Goal: Task Accomplishment & Management: Manage account settings

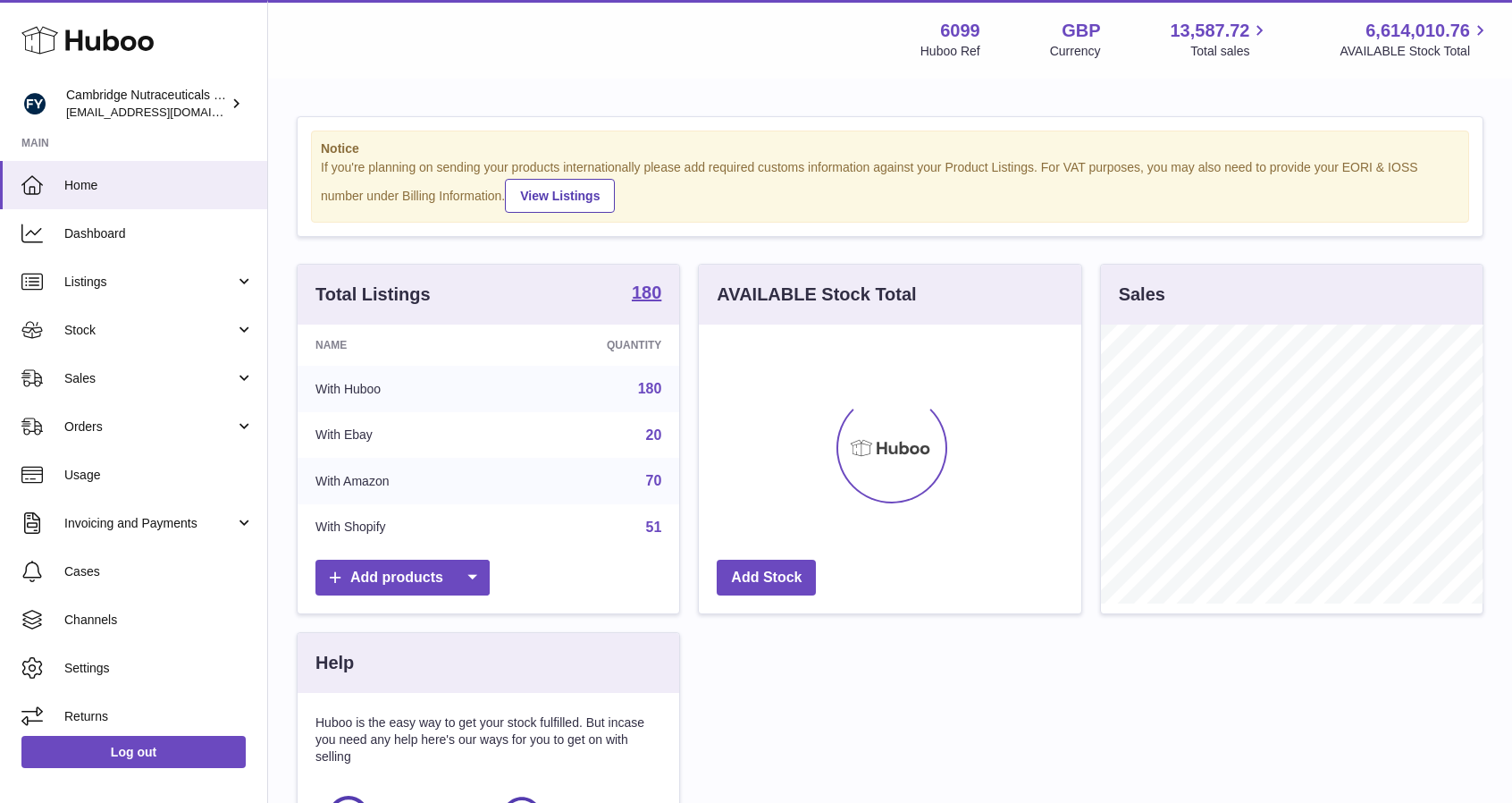
scroll to position [279, 382]
click at [97, 325] on span "Stock" at bounding box center [149, 331] width 171 height 17
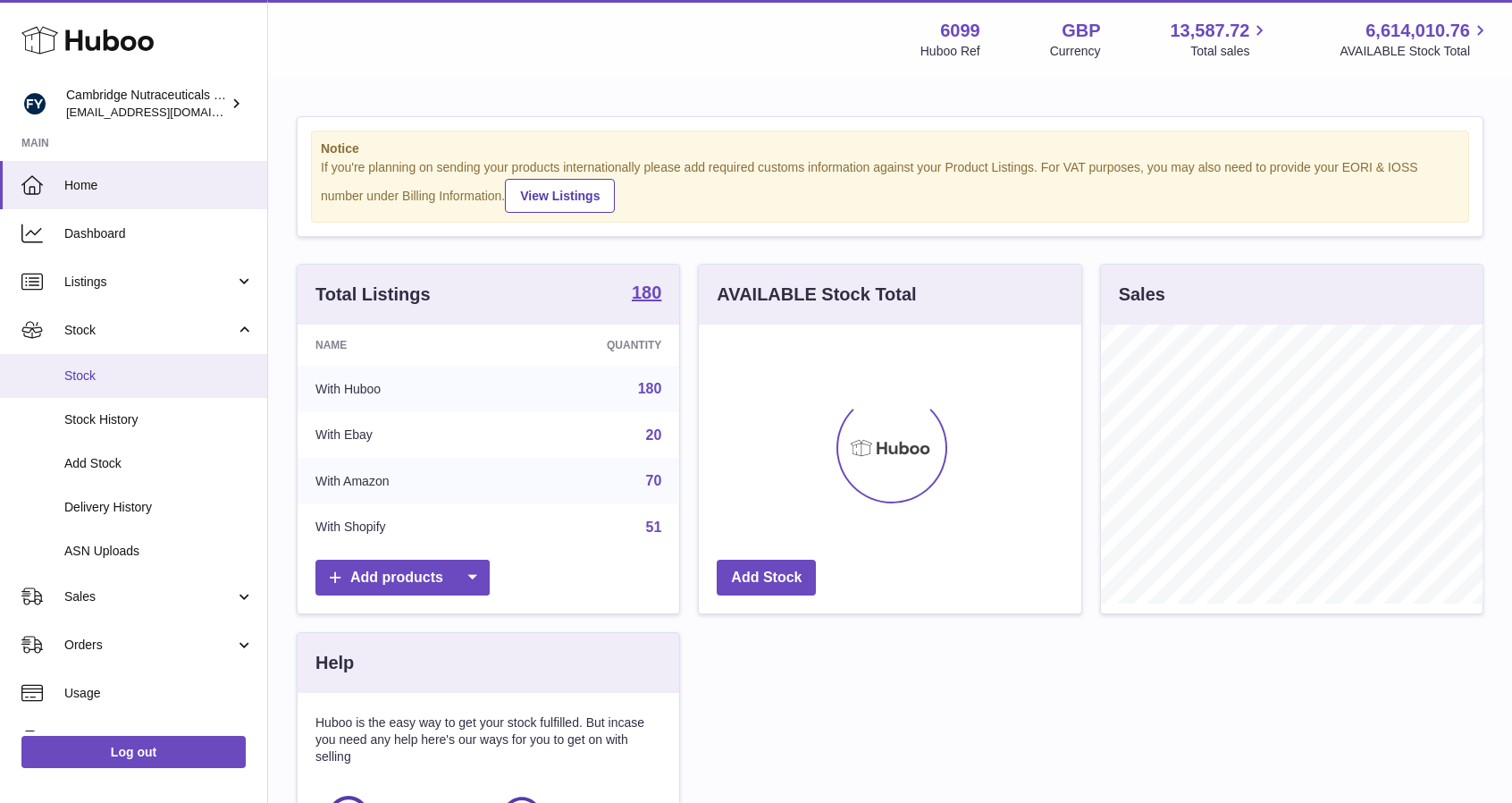
click at [116, 379] on span "Stock" at bounding box center [158, 376] width 189 height 17
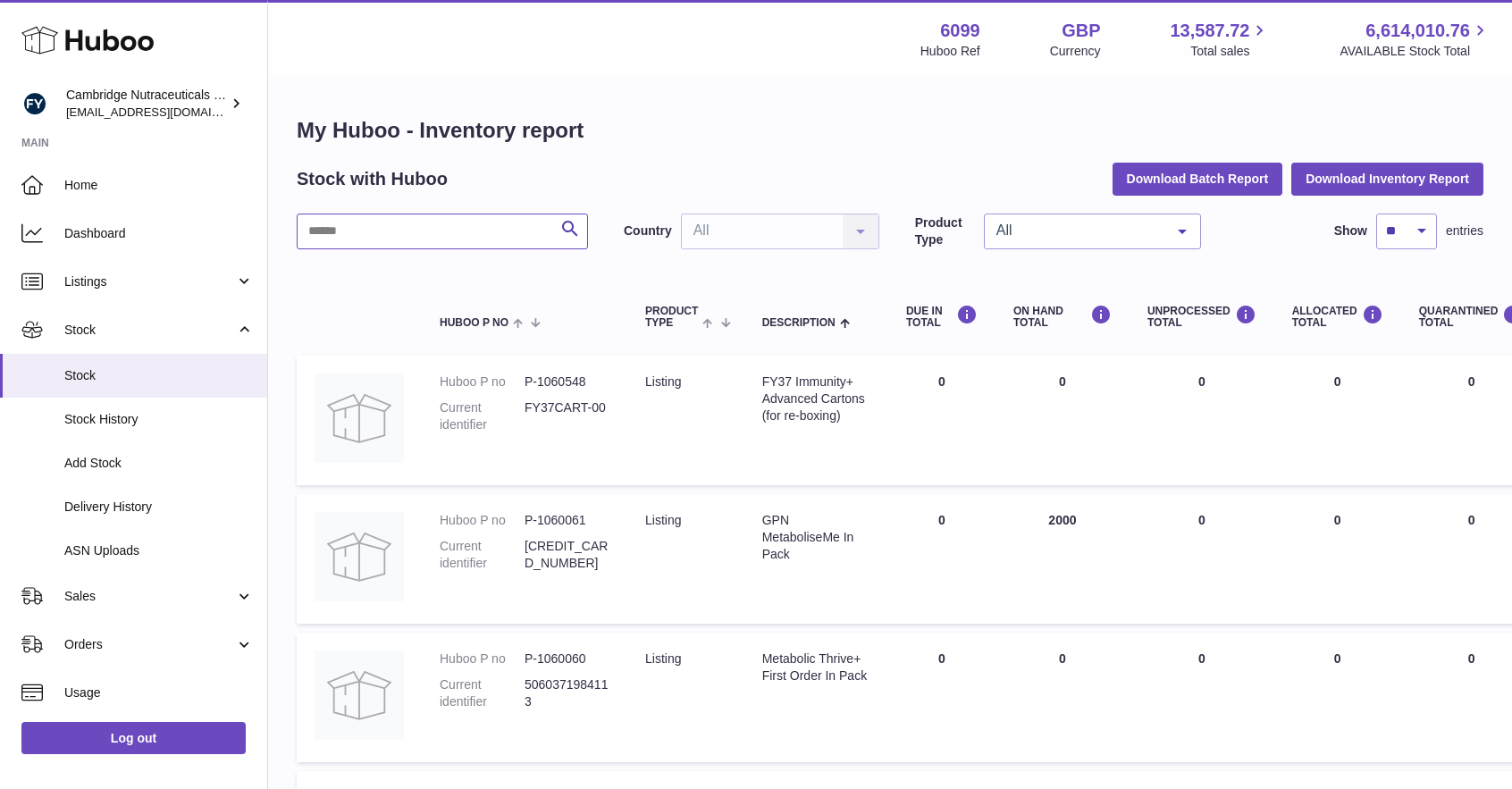
click at [444, 235] on input "text" at bounding box center [442, 232] width 291 height 36
type input "*********"
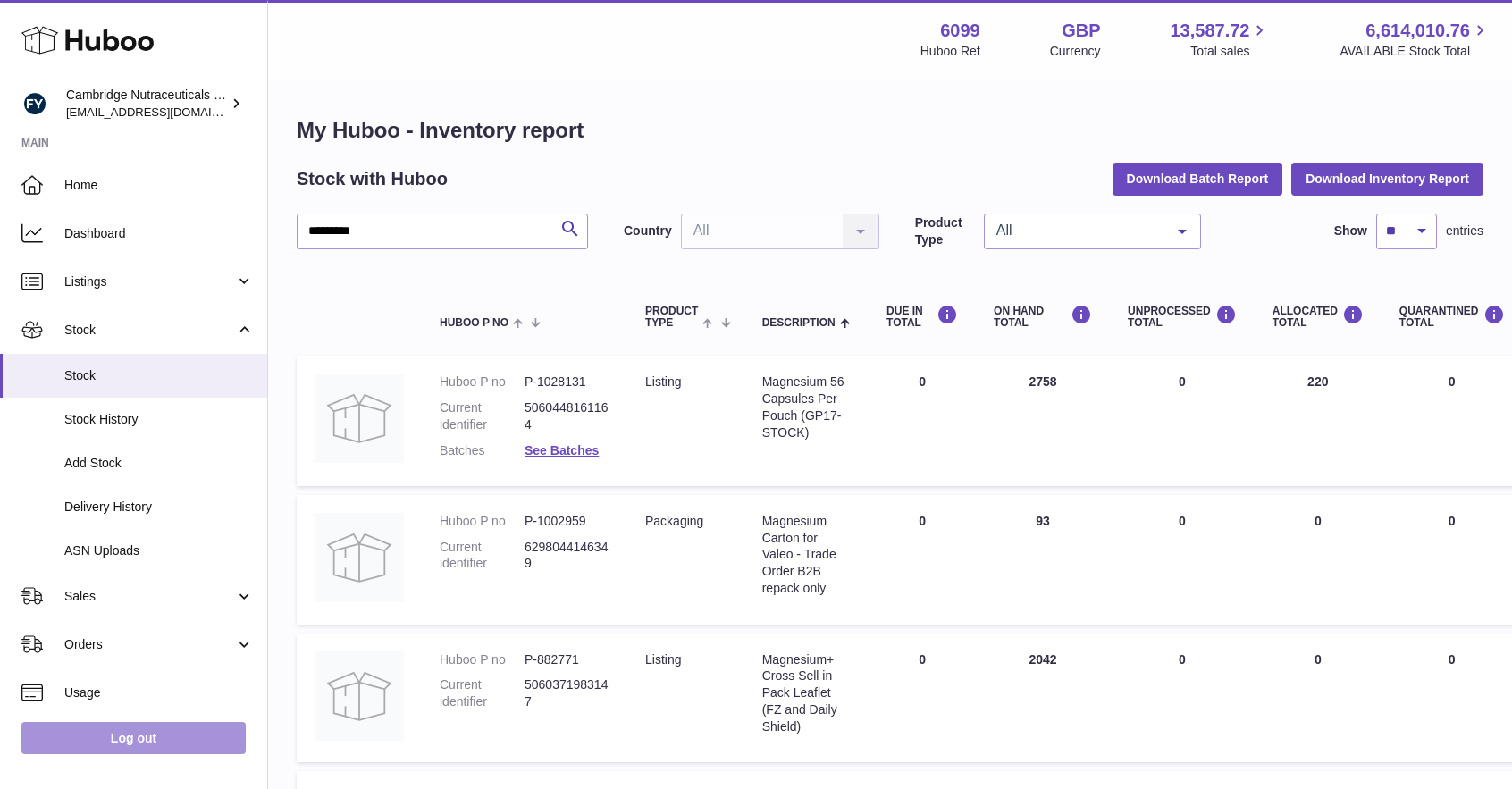
click at [132, 743] on link "Log out" at bounding box center [134, 738] width 224 height 32
